Goal: Find specific page/section: Find specific page/section

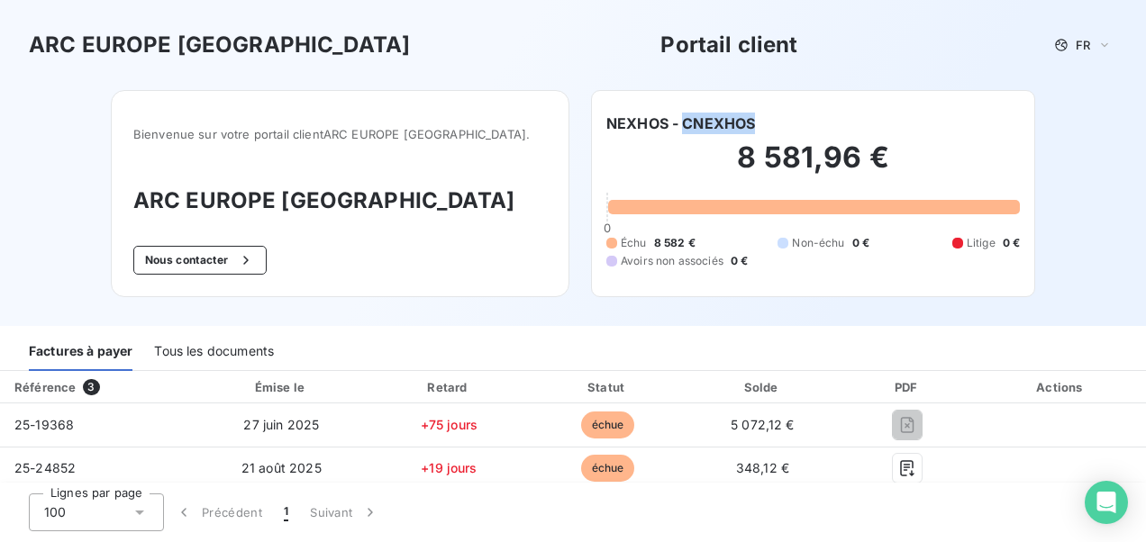
drag, startPoint x: 753, startPoint y: 121, endPoint x: 678, endPoint y: 130, distance: 75.3
click at [678, 130] on div "NEXHOS - CNEXHOS" at bounding box center [812, 124] width 413 height 22
copy h6 "CNEXHOS"
